Goal: Transaction & Acquisition: Purchase product/service

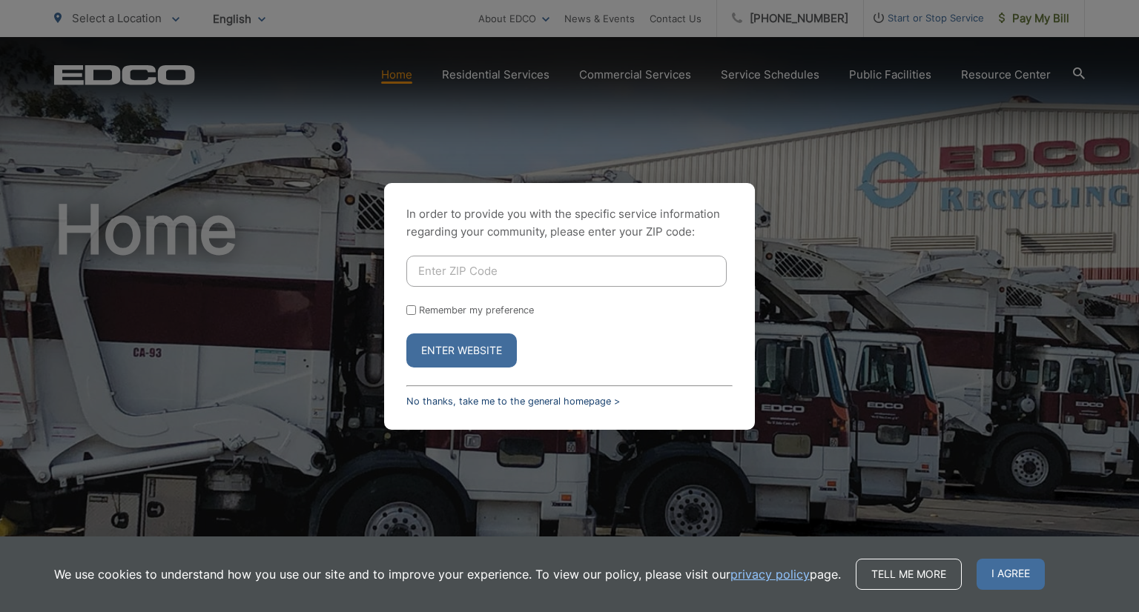
click at [454, 403] on link "No thanks, take me to the general homepage >" at bounding box center [513, 401] width 214 height 11
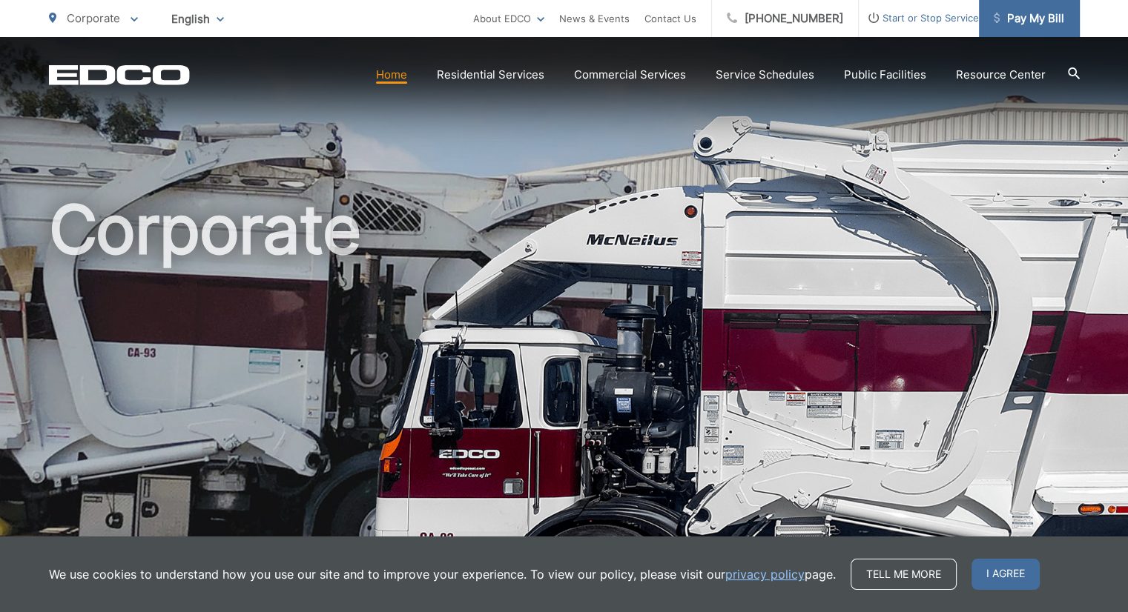
click at [1027, 27] on link "Pay My Bill" at bounding box center [1029, 18] width 101 height 37
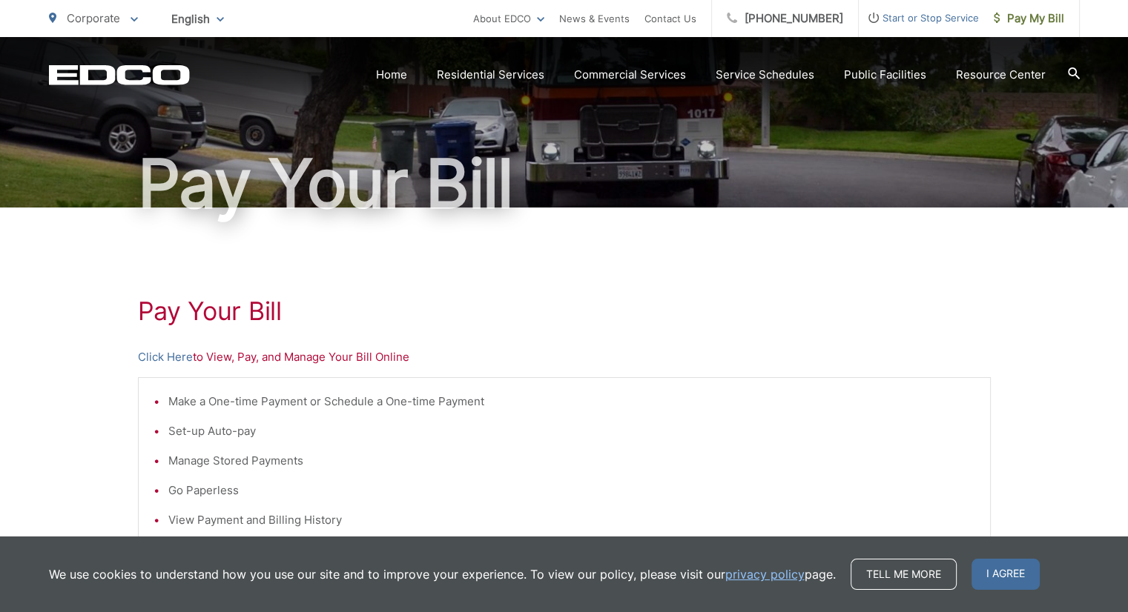
scroll to position [222, 0]
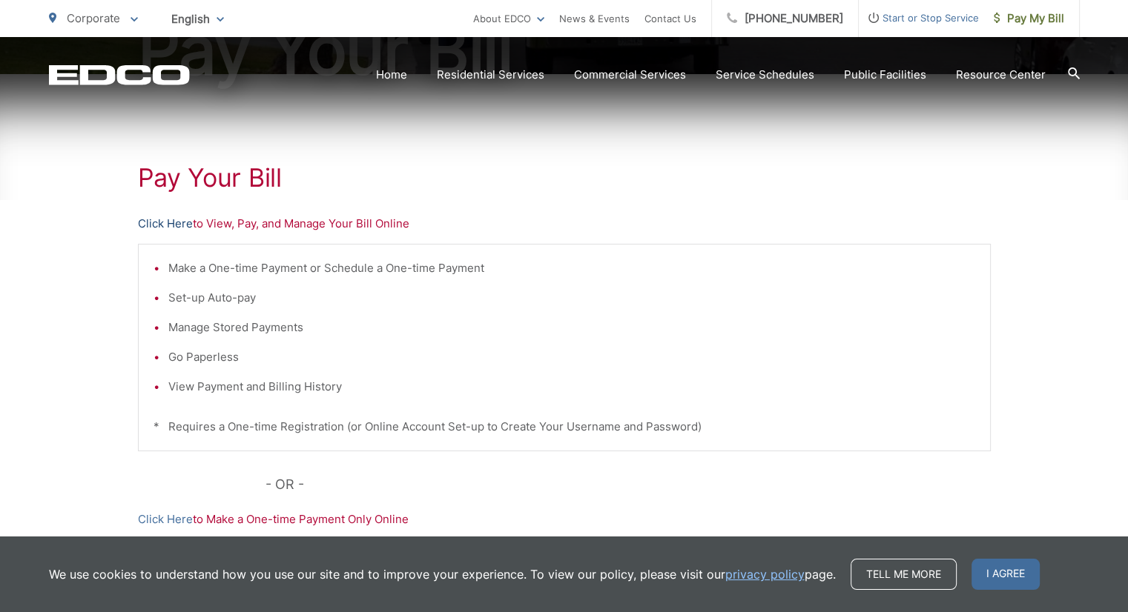
click at [162, 228] on link "Click Here" at bounding box center [165, 224] width 55 height 18
